Goal: Transaction & Acquisition: Obtain resource

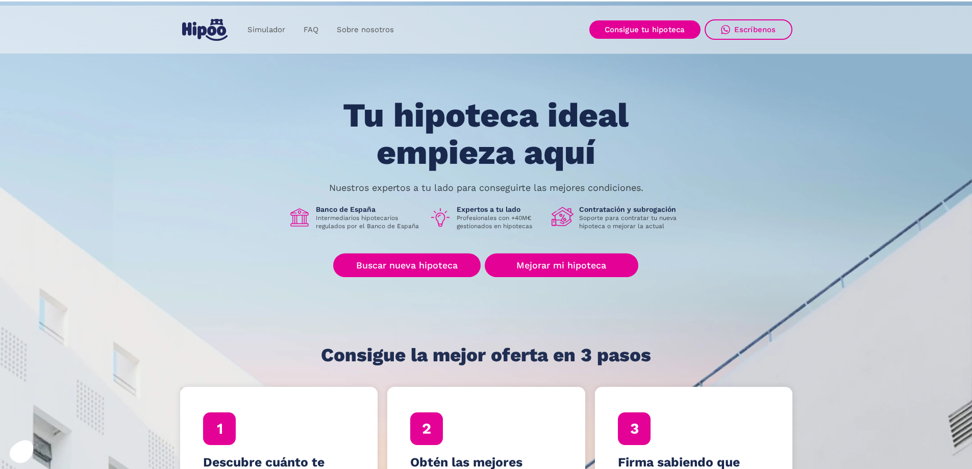
scroll to position [102, 0]
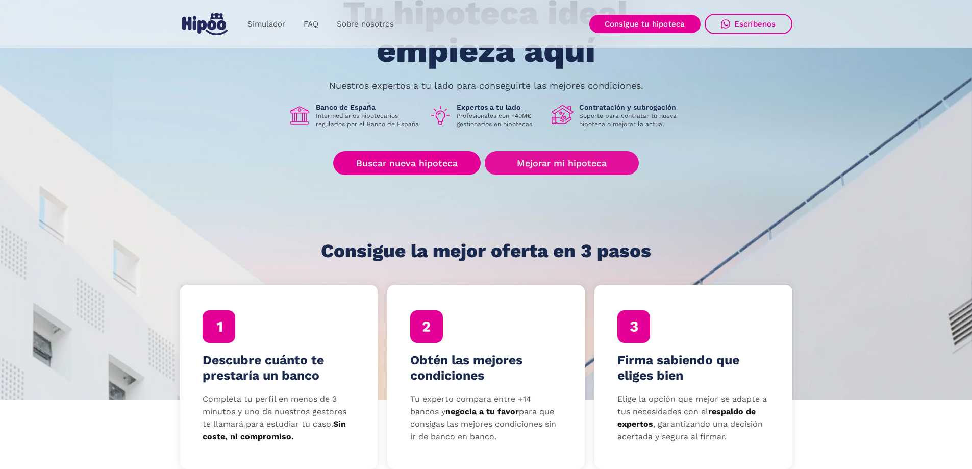
click at [556, 155] on link "Mejorar mi hipoteca" at bounding box center [562, 163] width 154 height 24
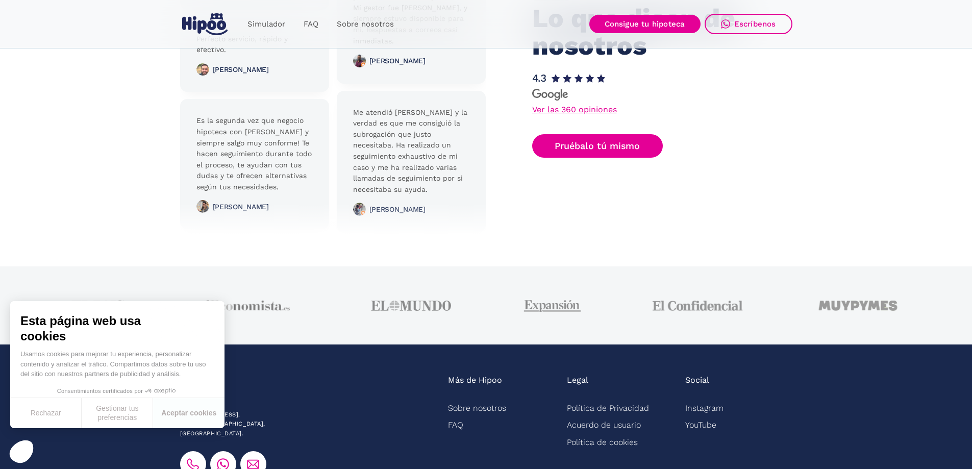
scroll to position [2543, 0]
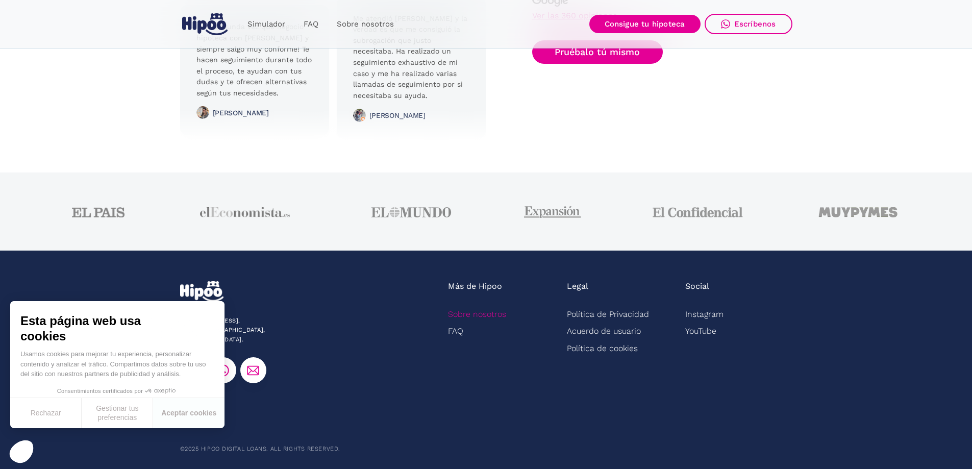
click at [474, 316] on link "Sobre nosotros" at bounding box center [477, 314] width 58 height 17
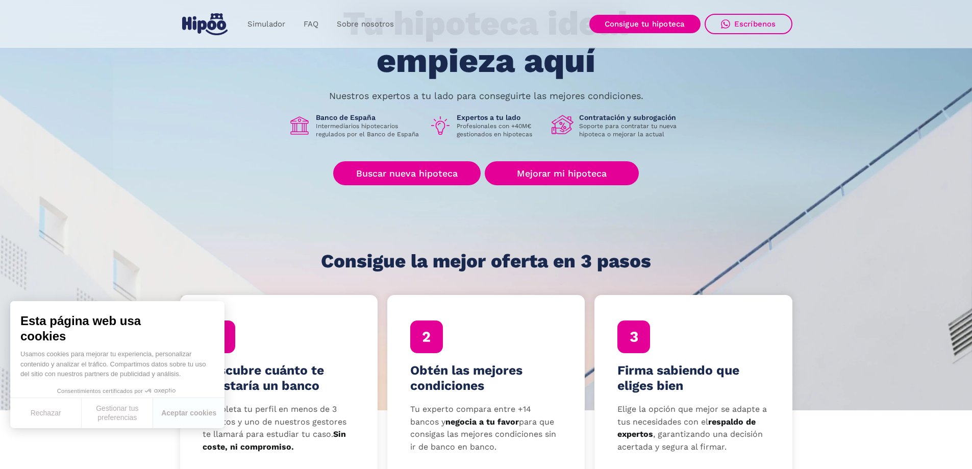
scroll to position [0, 0]
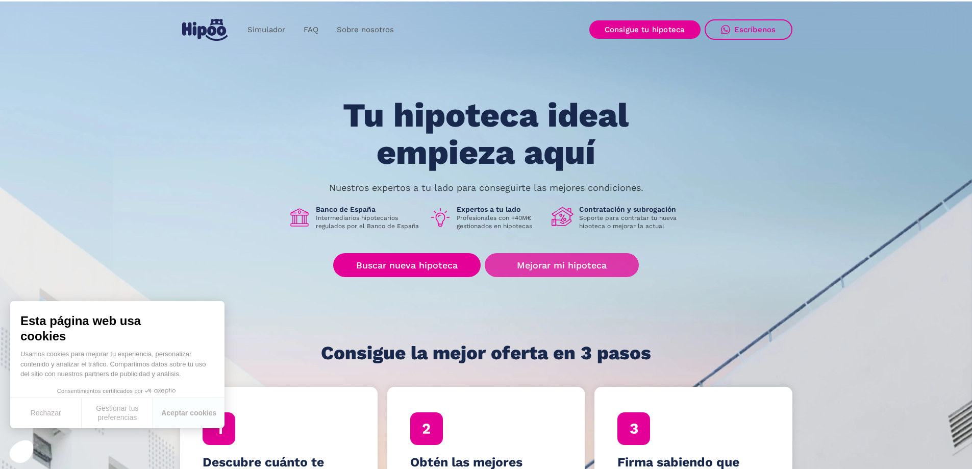
click at [539, 266] on link "Mejorar mi hipoteca" at bounding box center [562, 265] width 154 height 24
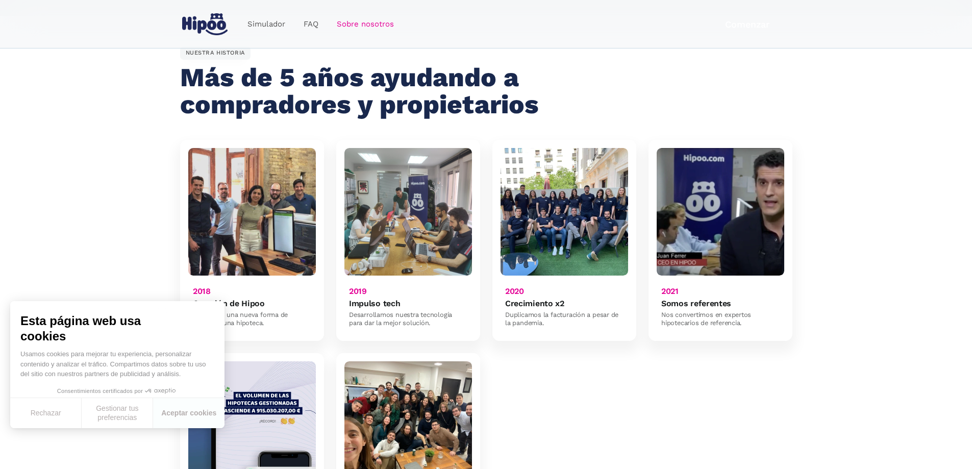
scroll to position [612, 0]
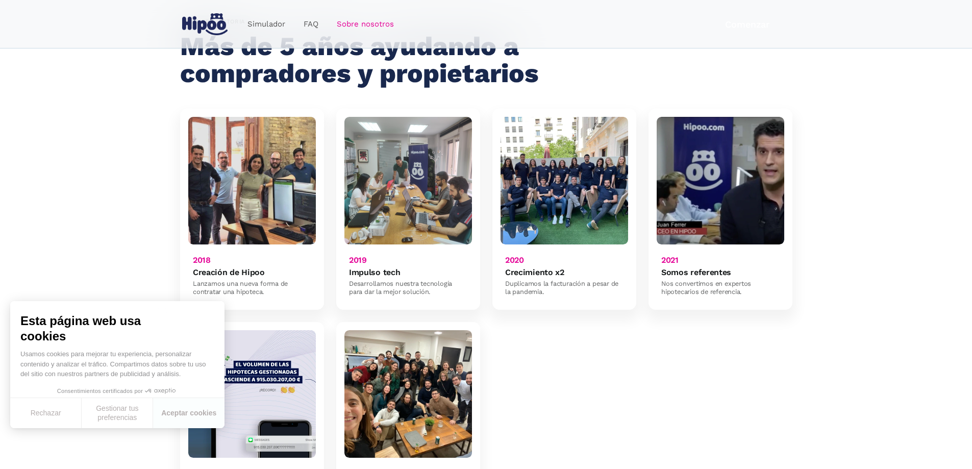
click at [263, 143] on img at bounding box center [252, 181] width 128 height 128
click at [198, 255] on h6 "2018" at bounding box center [202, 260] width 18 height 10
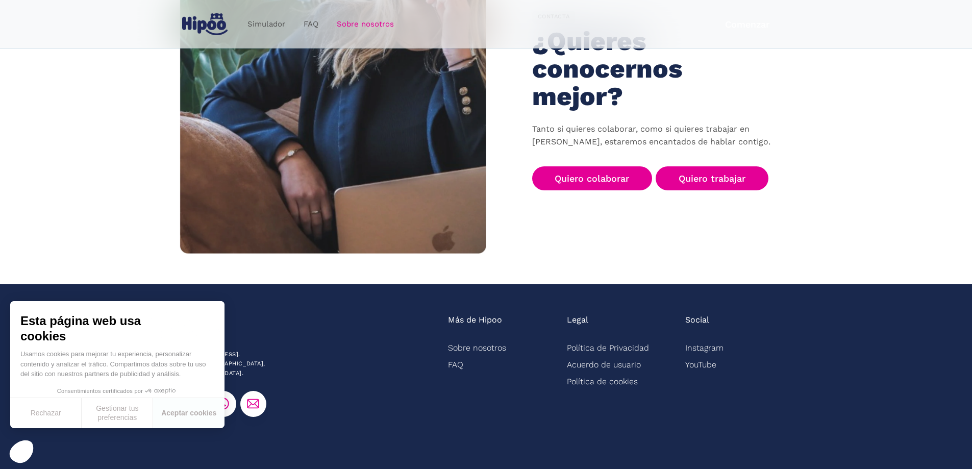
scroll to position [1590, 0]
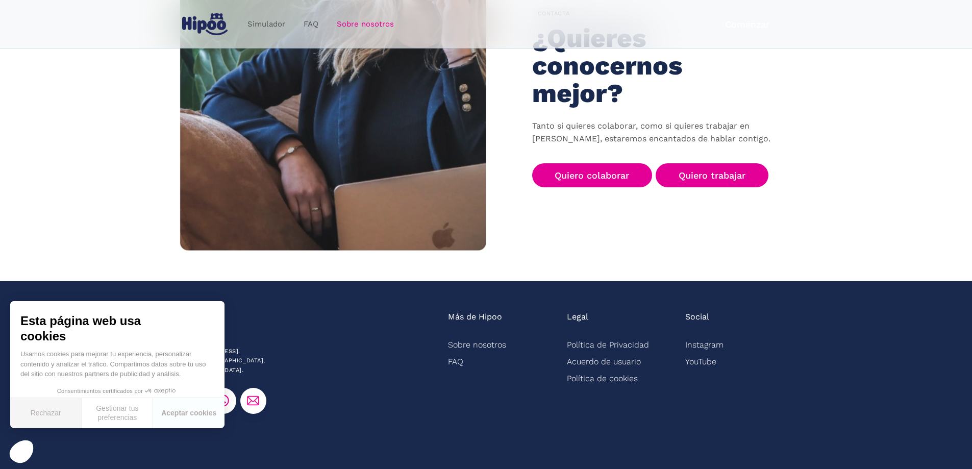
click at [46, 418] on button "Rechazar" at bounding box center [45, 413] width 71 height 30
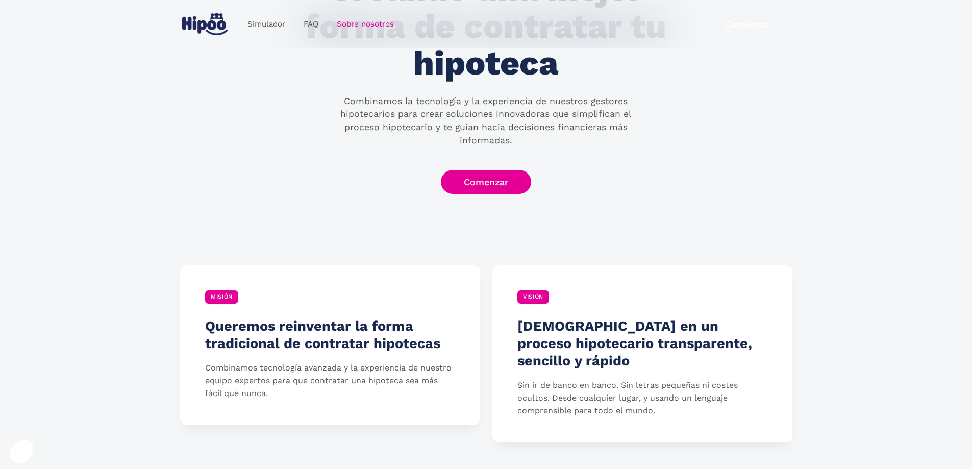
scroll to position [0, 0]
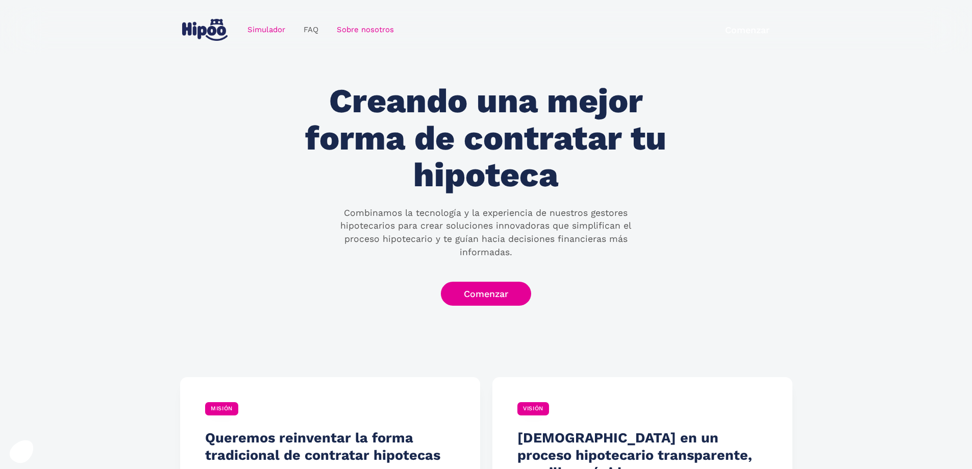
click at [278, 30] on link "Simulador" at bounding box center [266, 30] width 56 height 20
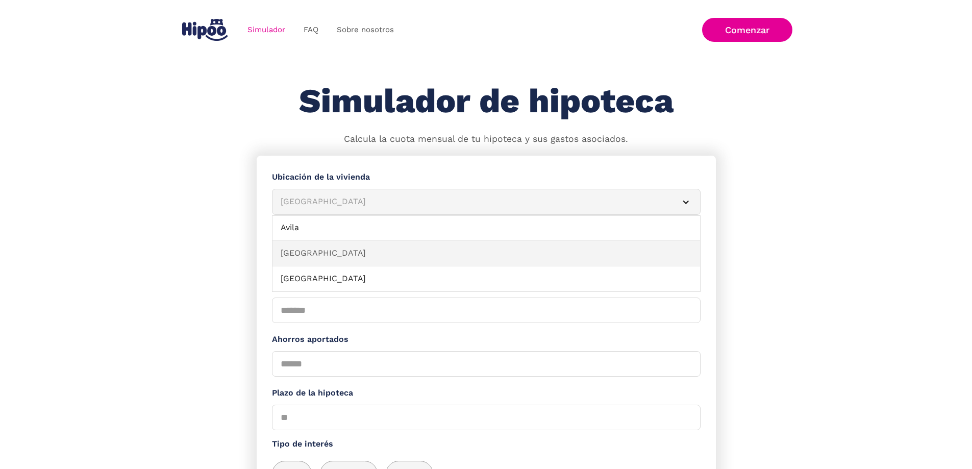
scroll to position [153, 0]
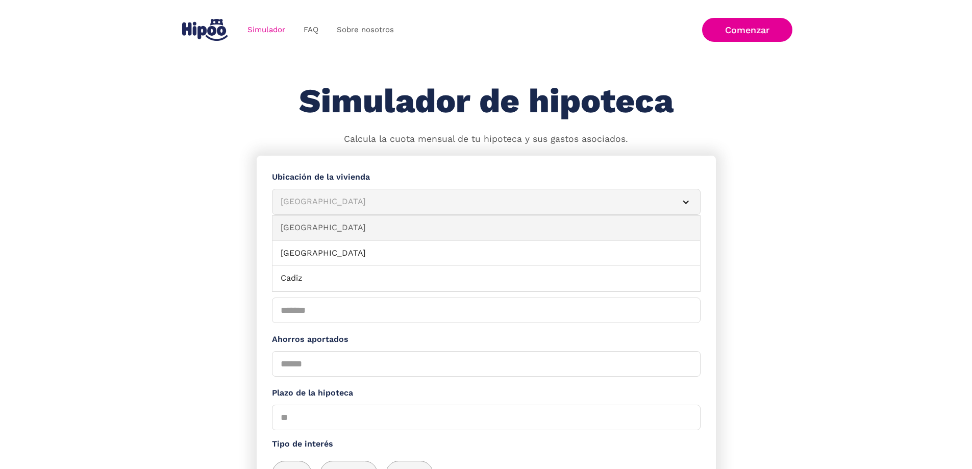
click at [548, 235] on link "Barcelona" at bounding box center [486, 228] width 428 height 26
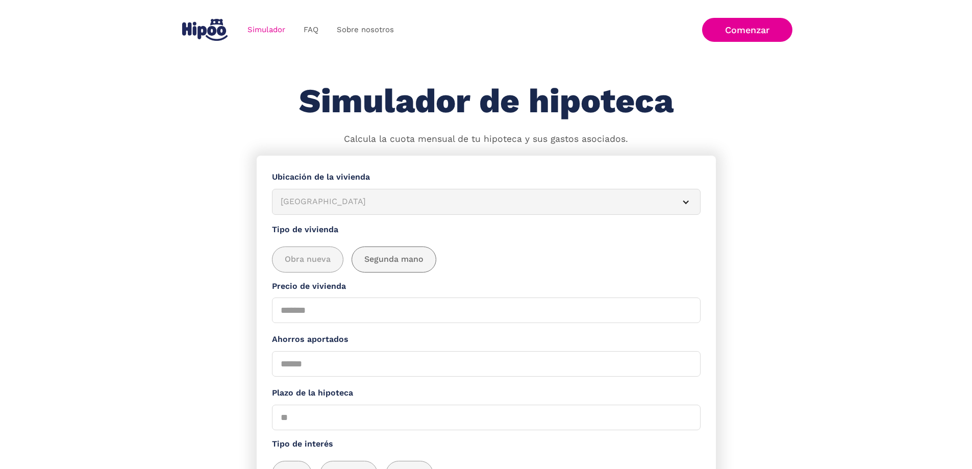
click at [387, 260] on span "Segunda mano" at bounding box center [393, 259] width 59 height 13
click at [312, 317] on input "Precio de vivienda" at bounding box center [486, 310] width 429 height 26
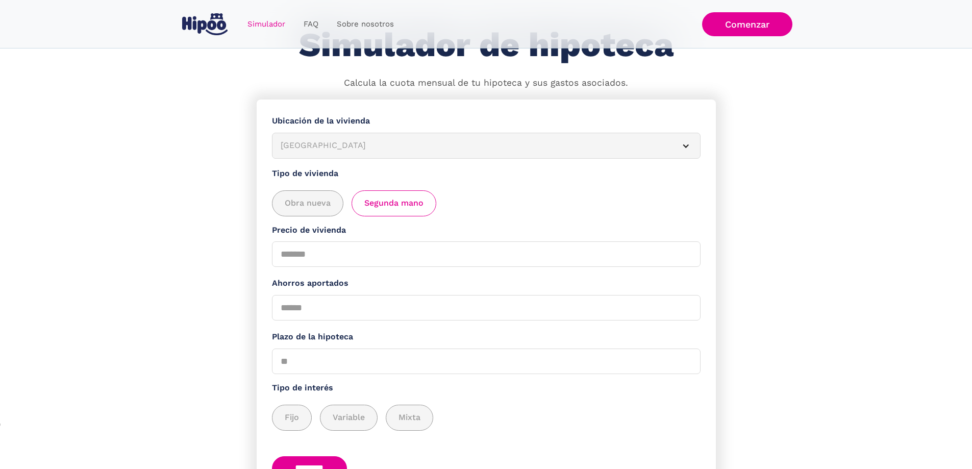
scroll to position [0, 0]
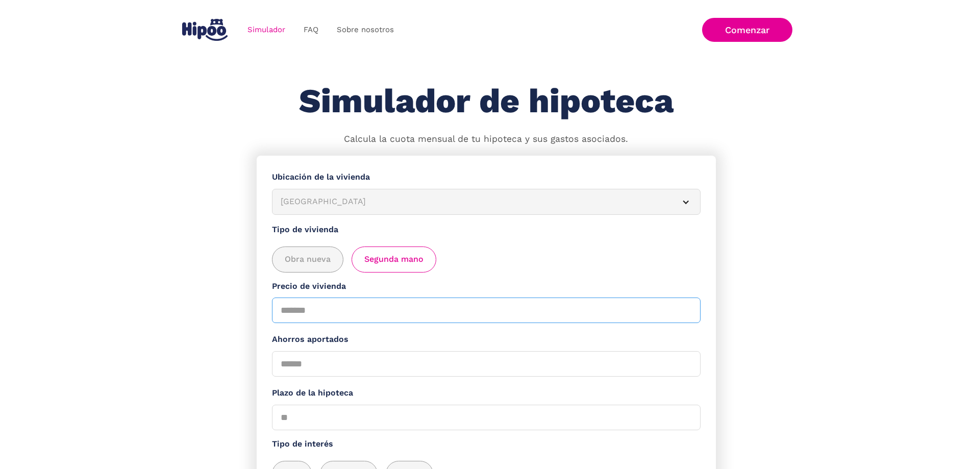
click at [306, 317] on input "Precio de vivienda" at bounding box center [486, 310] width 429 height 26
